Goal: Task Accomplishment & Management: Manage account settings

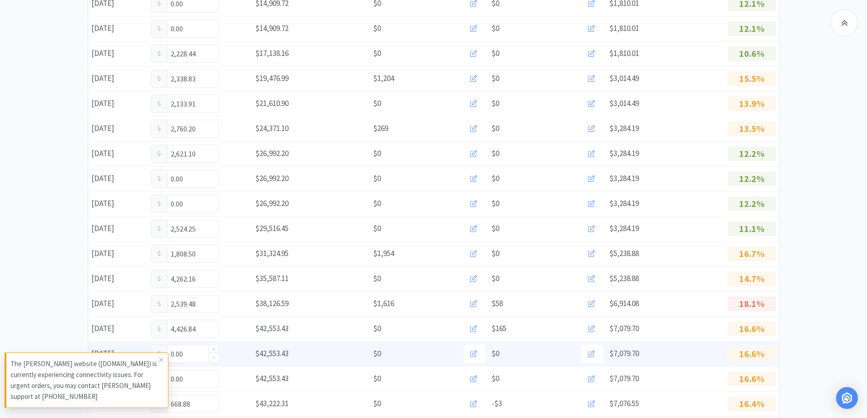
scroll to position [455, 0]
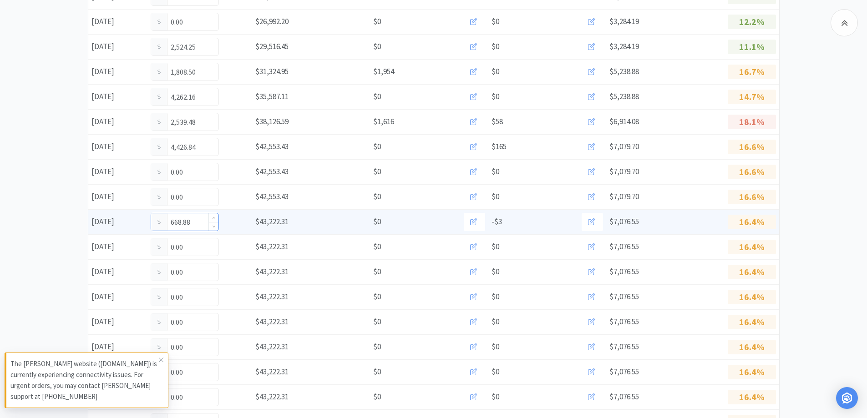
click at [200, 225] on input "668.88" at bounding box center [184, 221] width 67 height 17
type input "6"
type input "988."
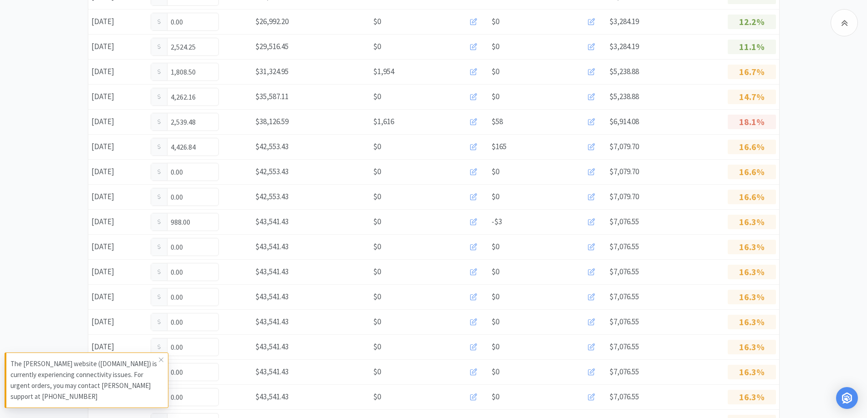
click at [200, 225] on input "988.00" at bounding box center [184, 221] width 67 height 17
type input "988.55"
click at [160, 357] on icon at bounding box center [160, 359] width 5 height 7
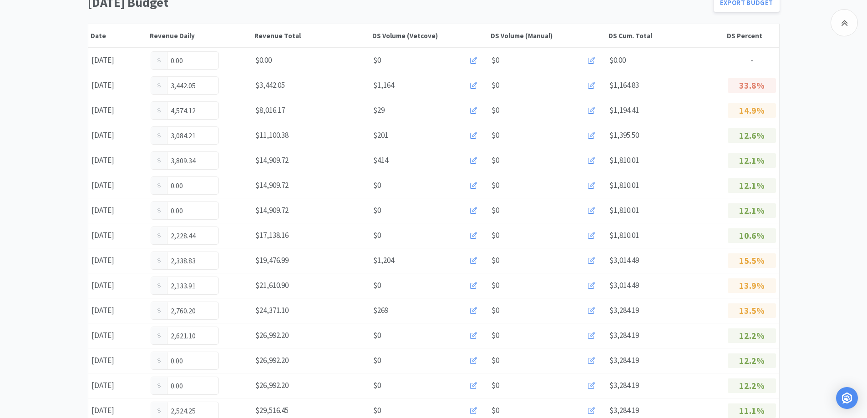
scroll to position [0, 0]
